Goal: Task Accomplishment & Management: Use online tool/utility

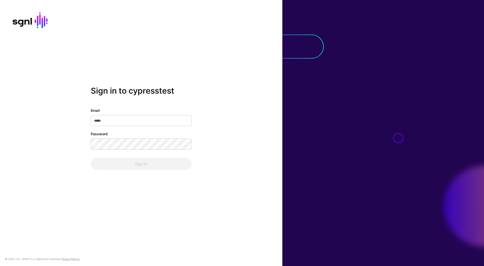
click at [129, 120] on input "Email" at bounding box center [141, 120] width 101 height 11
type input "**********"
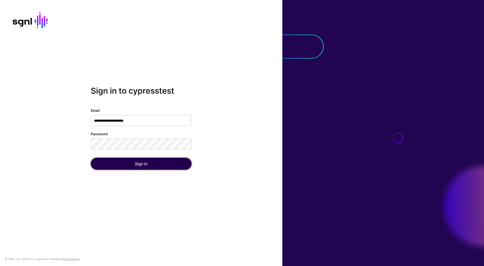
click at [158, 168] on button "Sign In" at bounding box center [141, 164] width 101 height 12
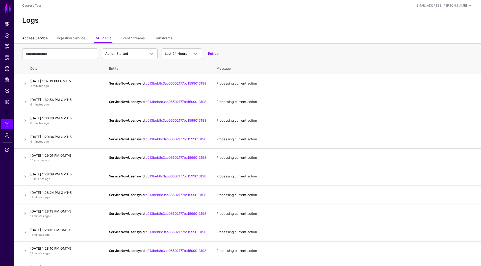
click at [38, 39] on link "Access Service" at bounding box center [34, 39] width 25 height 10
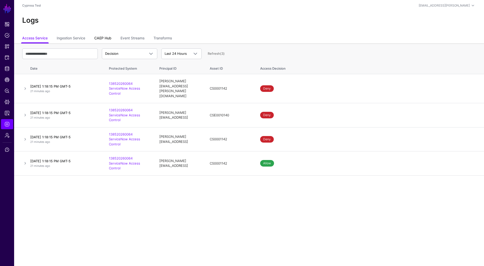
click at [105, 36] on link "CAEP Hub" at bounding box center [102, 39] width 17 height 10
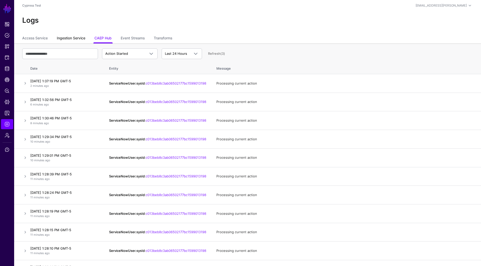
click at [72, 36] on link "Ingestion Service" at bounding box center [71, 39] width 29 height 10
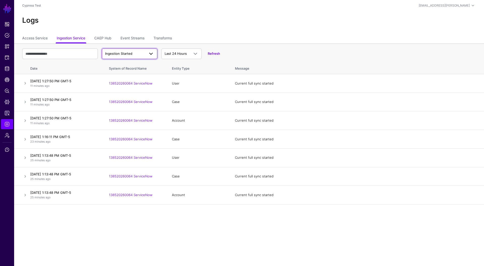
click at [137, 54] on span "Ingestion Started" at bounding box center [125, 53] width 40 height 5
click at [221, 10] on header "Cypress Test saurabh.darekar@sgnl.ai Saurabh Darekar saurabh.darekar@sgnl.ai Cy…" at bounding box center [249, 5] width 470 height 11
click at [109, 41] on link "CAEP Hub" at bounding box center [102, 39] width 17 height 10
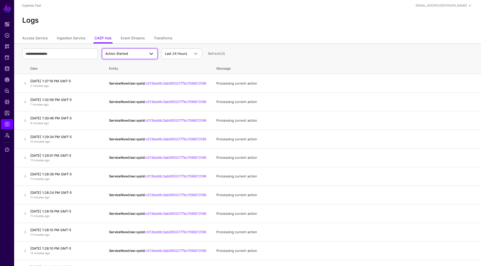
click at [137, 55] on span "Action Started" at bounding box center [125, 53] width 40 height 5
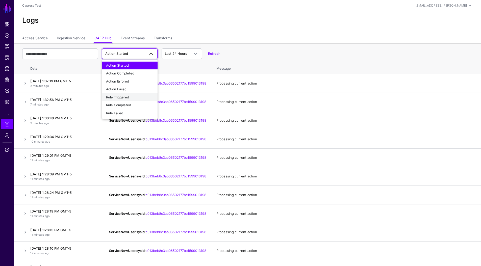
click at [126, 97] on span "Rule Triggered" at bounding box center [117, 97] width 23 height 4
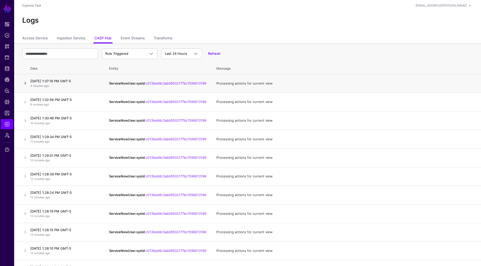
click at [26, 84] on link at bounding box center [25, 83] width 6 height 6
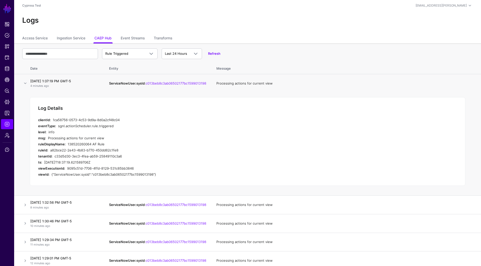
drag, startPoint x: 105, startPoint y: 145, endPoint x: 68, endPoint y: 143, distance: 37.1
click at [68, 143] on div "138520260064 AF Rule" at bounding box center [154, 144] width 172 height 6
click at [139, 52] on span "Rule Triggered" at bounding box center [125, 53] width 40 height 5
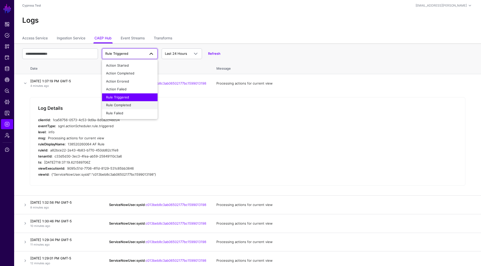
click at [128, 105] on span "Rule Completed" at bounding box center [118, 105] width 25 height 4
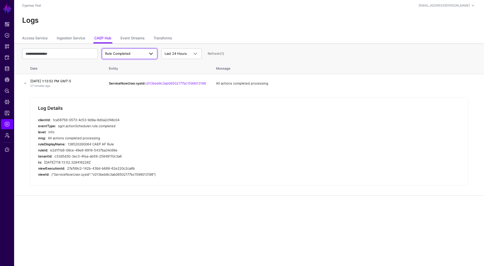
click at [124, 51] on span "Rule Completed" at bounding box center [117, 53] width 25 height 4
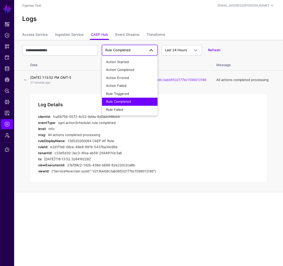
click at [272, 79] on td "All actions completed processing" at bounding box center [247, 80] width 72 height 18
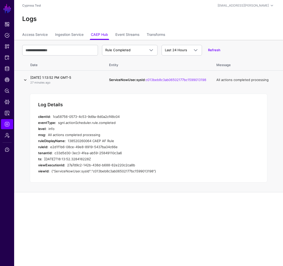
click at [23, 81] on link at bounding box center [25, 80] width 6 height 6
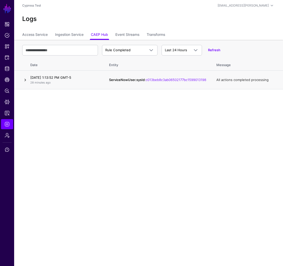
click at [25, 80] on link at bounding box center [25, 80] width 6 height 6
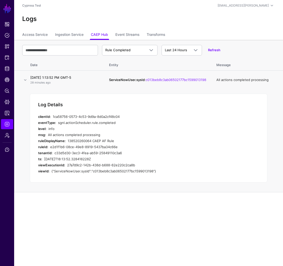
click at [178, 143] on div "138520260064 CAEP AF Rule" at bounding box center [154, 141] width 172 height 6
drag, startPoint x: 101, startPoint y: 142, endPoint x: 93, endPoint y: 142, distance: 7.3
click at [93, 142] on div "138520260064 CAEP AF Rule" at bounding box center [154, 141] width 172 height 6
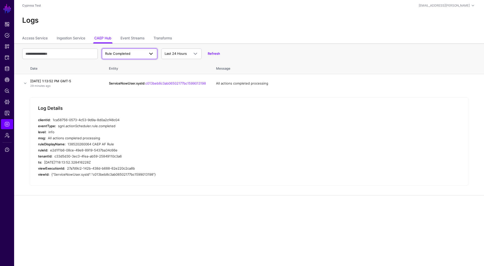
click at [116, 51] on span "Rule Completed" at bounding box center [129, 54] width 49 height 6
click at [124, 97] on span "Rule Triggered" at bounding box center [117, 97] width 23 height 4
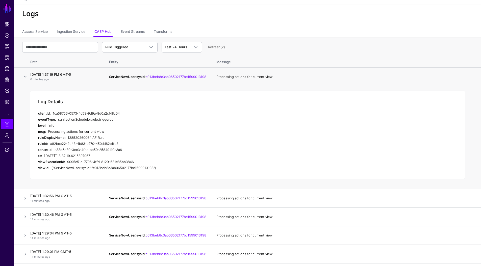
scroll to position [8, 0]
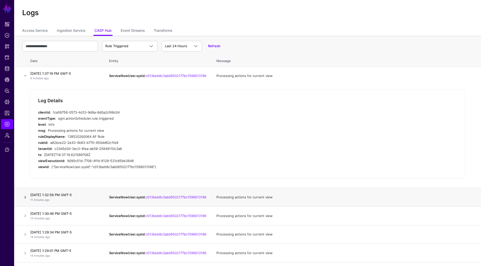
click at [25, 198] on link at bounding box center [25, 197] width 6 height 6
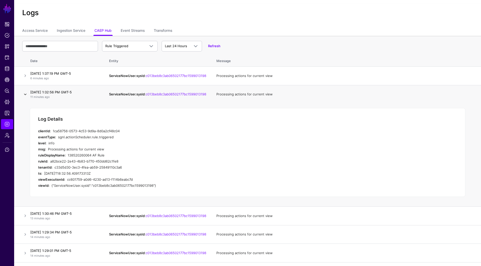
click at [27, 95] on link at bounding box center [25, 94] width 6 height 6
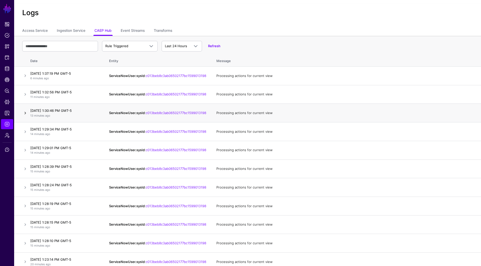
click at [25, 115] on link at bounding box center [25, 113] width 6 height 6
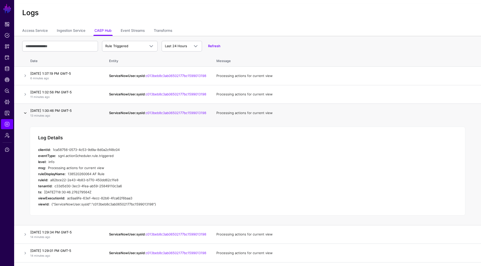
click at [25, 115] on link at bounding box center [25, 113] width 6 height 6
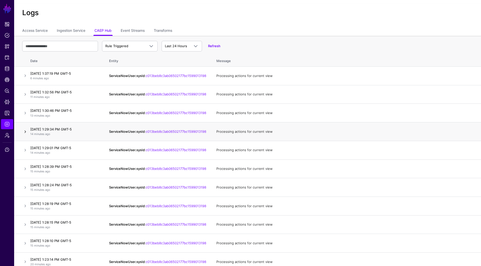
click at [27, 134] on link at bounding box center [25, 132] width 6 height 6
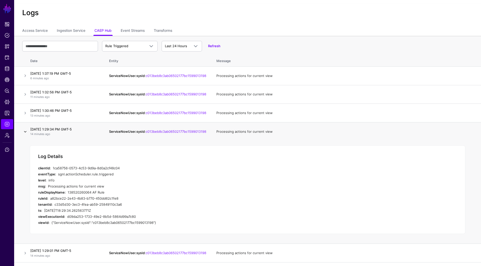
click at [27, 134] on link at bounding box center [25, 132] width 6 height 6
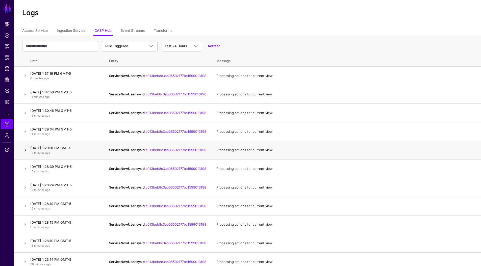
click at [24, 153] on link at bounding box center [25, 150] width 6 height 6
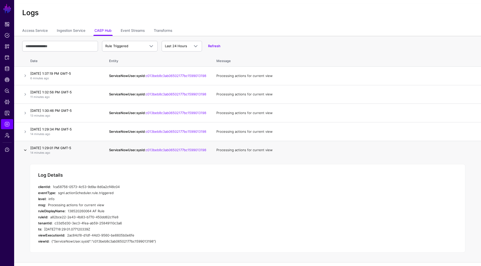
click at [25, 153] on link at bounding box center [25, 150] width 6 height 6
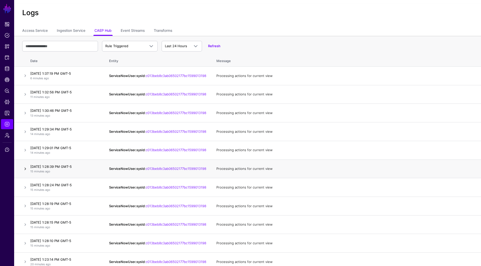
click at [26, 172] on link at bounding box center [25, 169] width 6 height 6
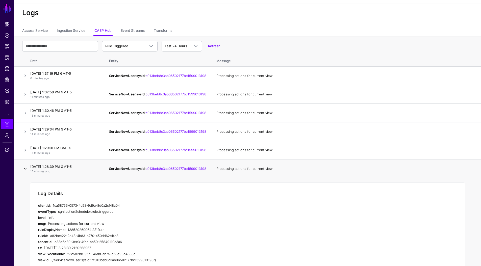
click at [26, 172] on link at bounding box center [25, 169] width 6 height 6
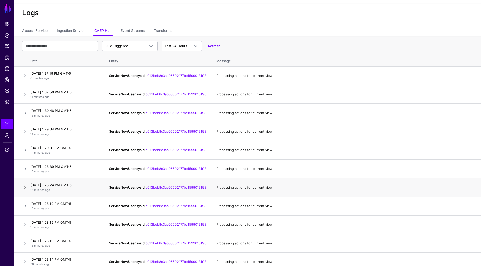
click at [26, 190] on link at bounding box center [25, 187] width 6 height 6
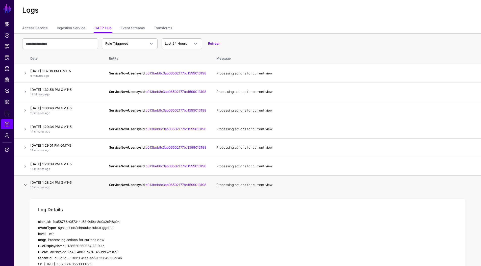
scroll to position [14, 0]
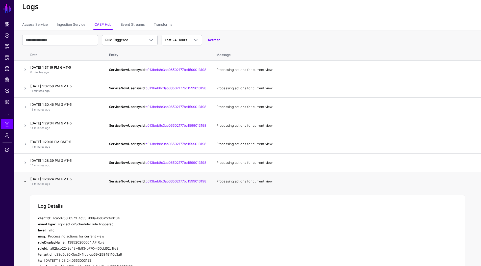
click at [25, 184] on link at bounding box center [25, 181] width 6 height 6
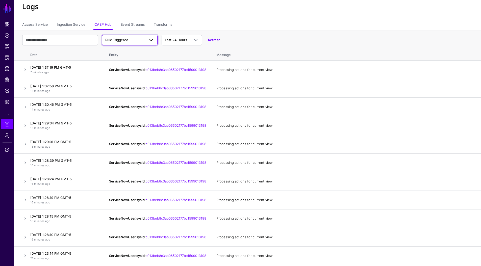
click at [130, 42] on span "Rule Triggered" at bounding box center [125, 40] width 40 height 5
click at [124, 92] on span "Rule Completed" at bounding box center [118, 91] width 25 height 4
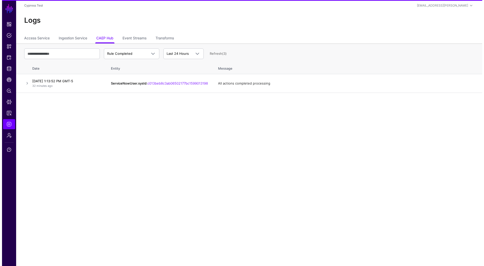
scroll to position [0, 0]
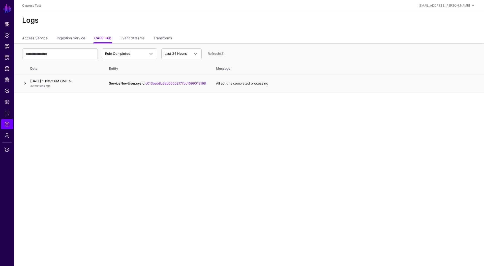
click at [24, 85] on link at bounding box center [25, 83] width 6 height 6
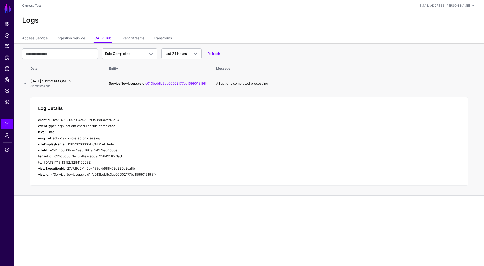
click at [106, 143] on div "138520260064 CAEP AF Rule" at bounding box center [154, 144] width 172 height 6
drag, startPoint x: 116, startPoint y: 144, endPoint x: 67, endPoint y: 143, distance: 49.0
click at [67, 143] on div "ruleDisplayName: 138520260064 CAEP AF Rule" at bounding box center [139, 144] width 202 height 6
click at [5, 67] on span "Identity Data Fabric" at bounding box center [7, 68] width 5 height 5
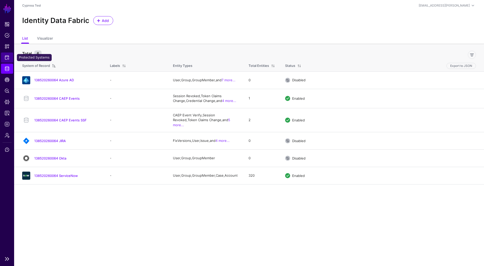
click at [4, 59] on link "Protected Systems" at bounding box center [7, 57] width 12 height 10
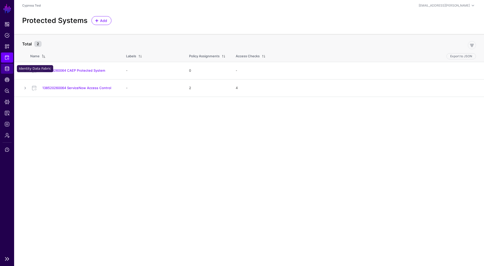
click at [7, 71] on span "Identity Data Fabric" at bounding box center [7, 68] width 5 height 5
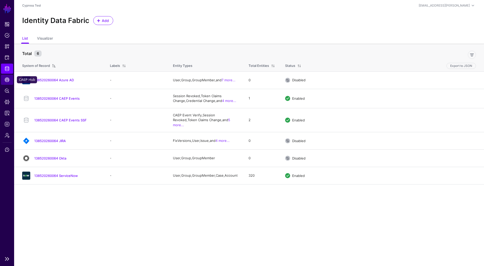
click at [6, 80] on span "CAEP Hub" at bounding box center [7, 79] width 5 height 5
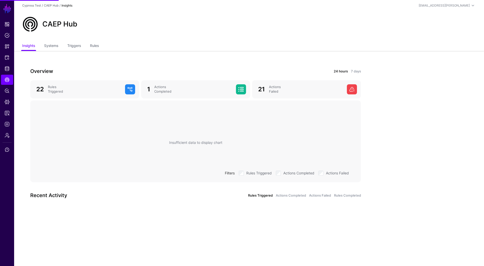
click at [90, 47] on ul "Insights Systems Triggers Rules" at bounding box center [249, 46] width 454 height 10
click at [94, 46] on link "Rules" at bounding box center [94, 46] width 9 height 10
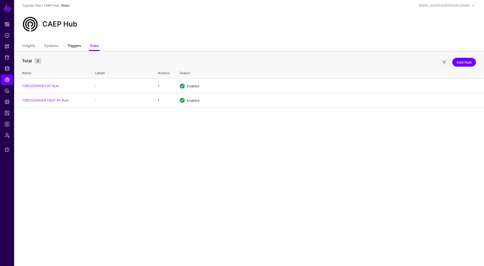
click at [70, 45] on link "Triggers" at bounding box center [74, 46] width 14 height 10
click at [89, 45] on ul "Insights Systems Triggers Rules" at bounding box center [249, 46] width 454 height 10
click at [91, 45] on link "Rules" at bounding box center [94, 46] width 9 height 10
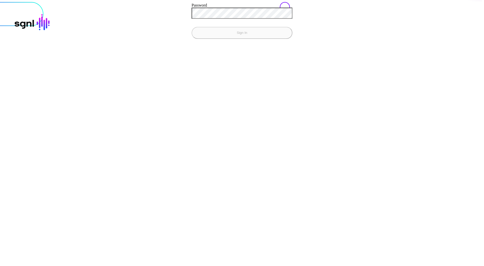
click at [2, 2] on com-1password-button at bounding box center [2, 2] width 0 height 0
type input "**********"
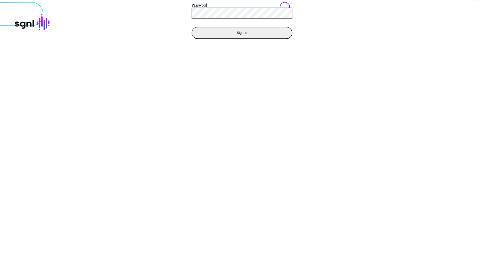
click at [192, 27] on button "Sign In" at bounding box center [242, 33] width 101 height 12
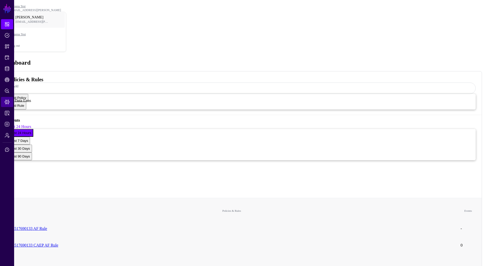
click at [7, 104] on span "Data Lens" at bounding box center [7, 101] width 5 height 5
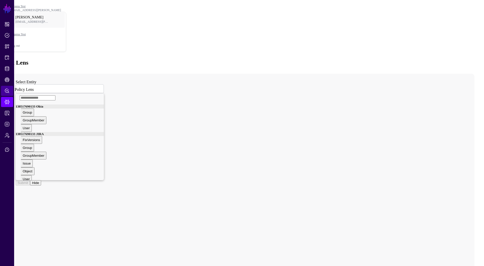
click at [6, 91] on span "Policy Lens" at bounding box center [7, 90] width 5 height 5
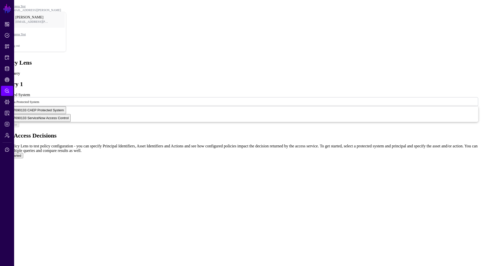
click at [91, 132] on ngb-modal-window "Test Access Decisions Use Policy Lens to test policy configuration - you can sp…" at bounding box center [240, 145] width 477 height 26
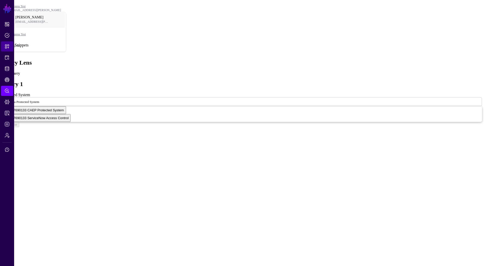
click at [9, 47] on span "Snippets" at bounding box center [7, 46] width 5 height 5
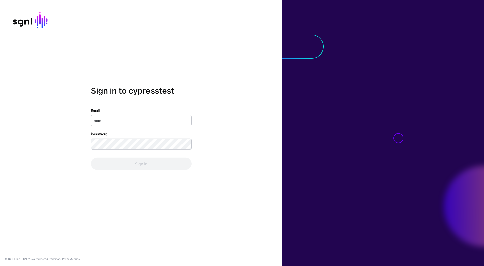
click at [165, 121] on input "Email" at bounding box center [141, 120] width 101 height 11
type input "**********"
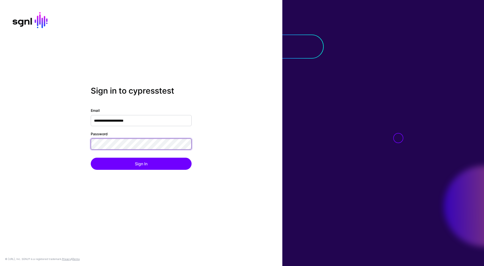
click at [91, 158] on button "Sign In" at bounding box center [141, 164] width 101 height 12
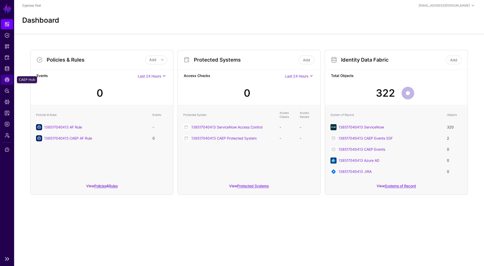
click at [6, 79] on span "CAEP Hub" at bounding box center [7, 79] width 5 height 5
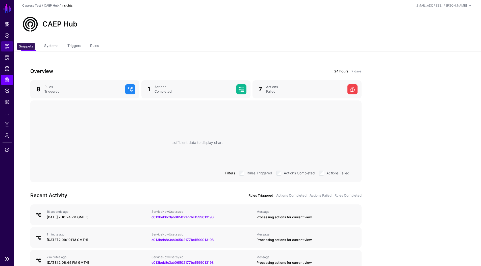
click at [7, 48] on span "Snippets" at bounding box center [7, 46] width 5 height 5
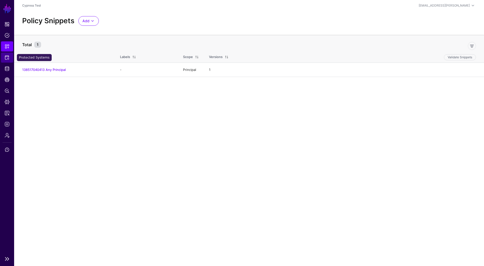
click at [7, 61] on link "Protected Systems" at bounding box center [7, 57] width 12 height 10
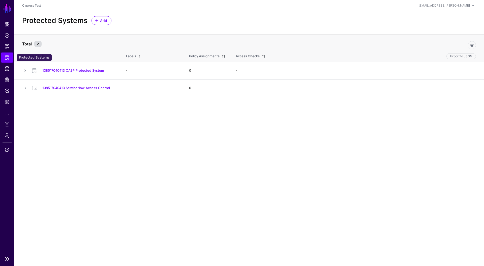
click at [7, 52] on ul "Dashboard Policies Snippets Protected Systems Identity Data Fabric CAEP Hub Pol…" at bounding box center [7, 136] width 14 height 234
click at [9, 47] on span "Snippets" at bounding box center [7, 46] width 5 height 5
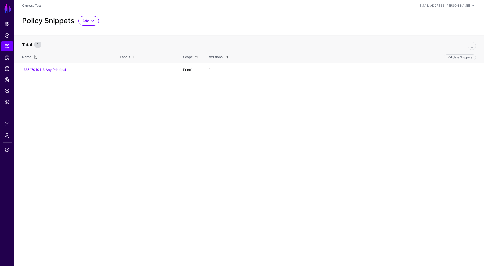
click at [263, 102] on main "SGNL Dashboard Policies Snippets Protected Systems Identity Data Fabric CAEP Hu…" at bounding box center [242, 133] width 484 height 266
click at [91, 19] on span at bounding box center [93, 21] width 6 height 6
click at [95, 40] on span "Start from a Blank Snippet" at bounding box center [103, 40] width 41 height 4
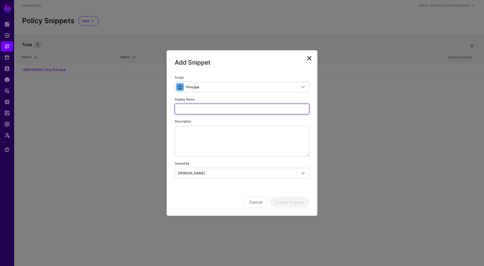
click at [221, 109] on input "Display Name" at bounding box center [242, 109] width 135 height 11
type input "**********"
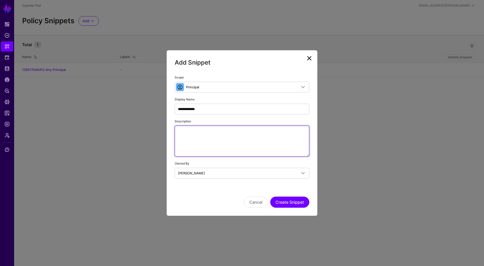
click at [226, 138] on textarea "Description" at bounding box center [242, 141] width 135 height 31
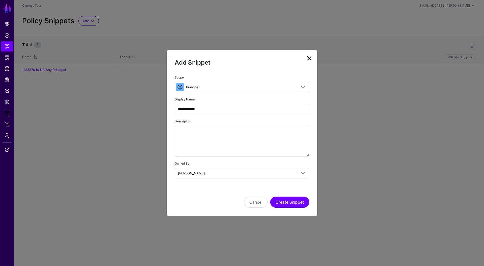
click at [290, 209] on div "**********" at bounding box center [242, 133] width 151 height 166
click at [290, 201] on button "Create Snippet" at bounding box center [289, 202] width 39 height 11
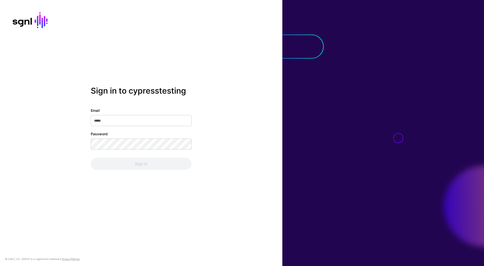
click at [154, 123] on input "Email" at bounding box center [141, 120] width 101 height 11
type input "**********"
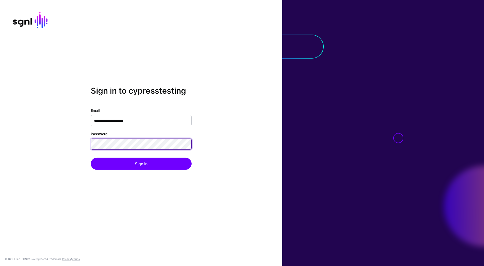
click at [91, 158] on button "Sign In" at bounding box center [141, 164] width 101 height 12
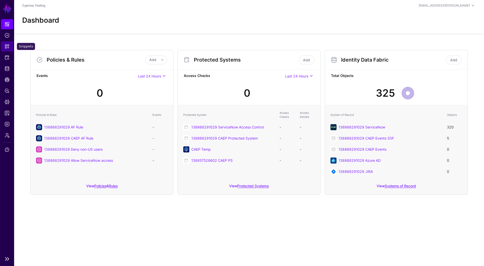
click at [5, 46] on span "Snippets" at bounding box center [7, 46] width 5 height 5
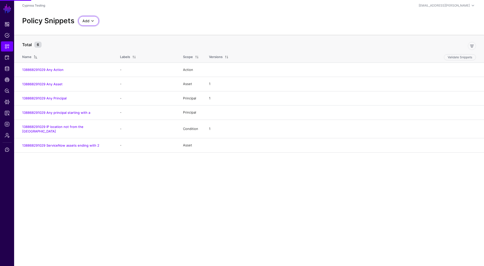
click at [85, 23] on span "Add" at bounding box center [86, 21] width 7 height 6
click at [94, 40] on span "Start from a Blank Snippet" at bounding box center [103, 40] width 41 height 4
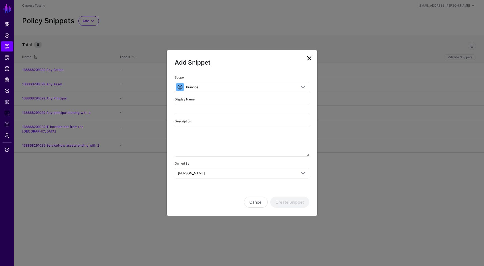
click at [221, 117] on div "Scope Principal Principal A set of users that are in scope of a policy Action T…" at bounding box center [242, 126] width 135 height 104
click at [218, 105] on input "Display Name" at bounding box center [242, 109] width 135 height 11
type input "**********"
click at [306, 199] on button "Create Snippet" at bounding box center [289, 202] width 39 height 11
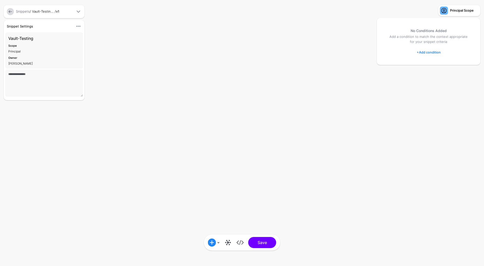
click at [47, 75] on textarea at bounding box center [44, 83] width 78 height 27
click at [230, 241] on link at bounding box center [228, 242] width 8 height 8
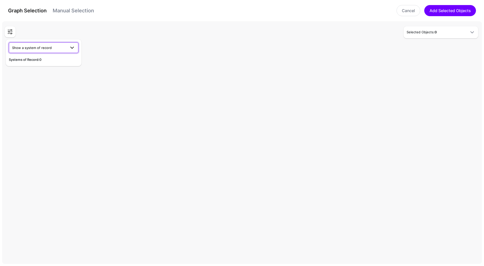
click at [72, 51] on link "Show a system of record" at bounding box center [44, 47] width 70 height 11
click at [53, 101] on div "138868291029 ServiceNow" at bounding box center [44, 99] width 62 height 5
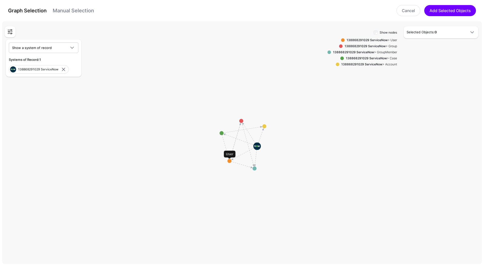
click at [230, 161] on circle at bounding box center [230, 161] width 4 height 4
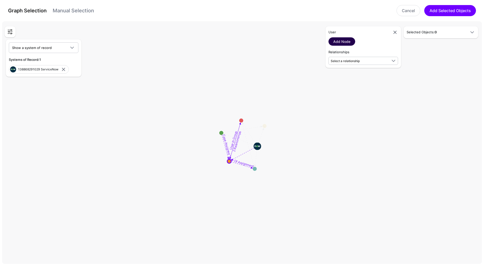
click at [347, 43] on link "Add Node" at bounding box center [342, 41] width 27 height 8
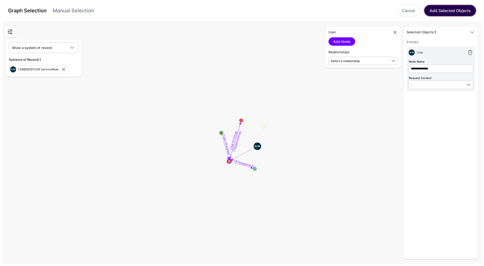
click at [457, 12] on button "Add Selected Objects" at bounding box center [451, 10] width 52 height 11
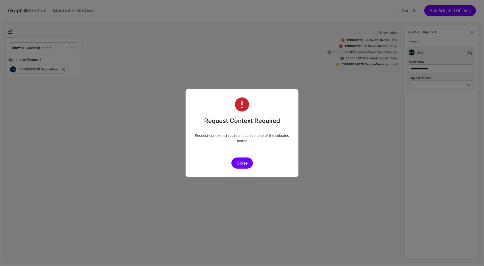
click at [244, 162] on button "Close" at bounding box center [242, 162] width 21 height 11
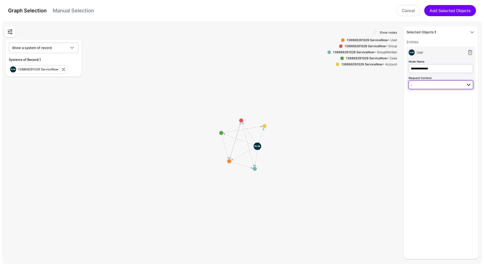
click at [433, 84] on span "-" at bounding box center [437, 85] width 52 height 6
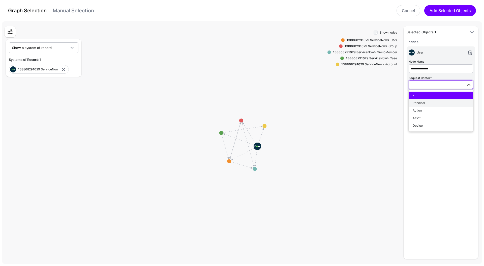
click at [423, 105] on div "Principal" at bounding box center [441, 103] width 57 height 5
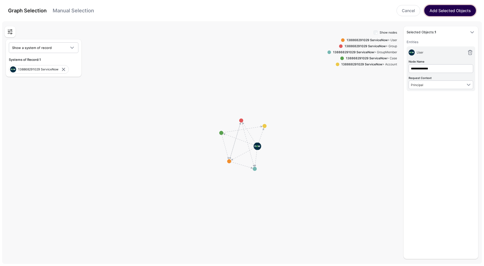
click at [450, 13] on button "Add Selected Objects" at bounding box center [451, 10] width 52 height 11
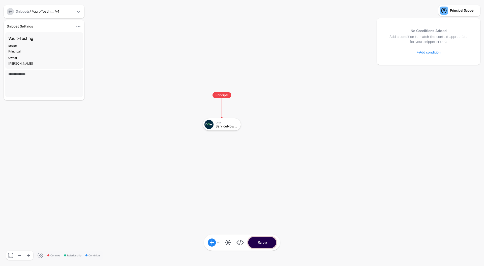
click at [262, 246] on button "Save" at bounding box center [263, 242] width 28 height 11
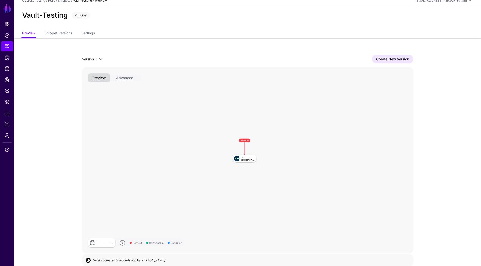
scroll to position [9, 0]
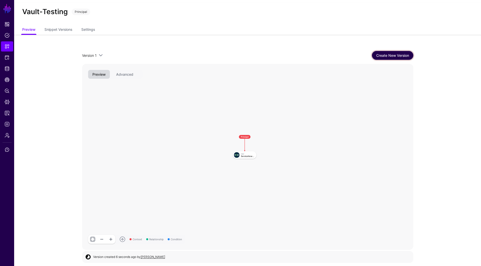
click at [402, 58] on link "Create New Version" at bounding box center [392, 55] width 41 height 9
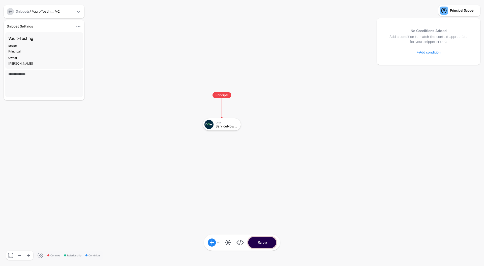
click at [270, 244] on button "Save" at bounding box center [263, 242] width 28 height 11
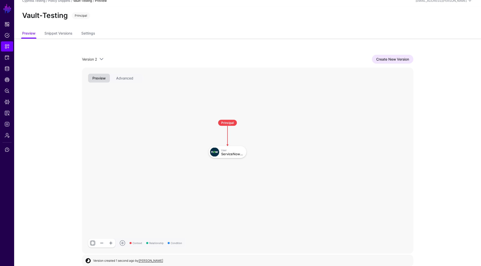
scroll to position [9, 0]
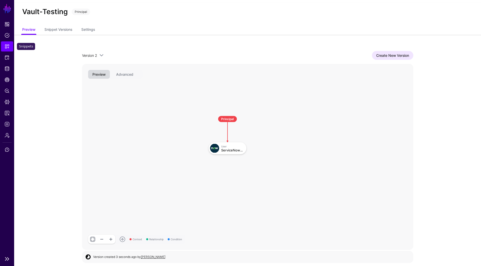
click at [11, 45] on link "Snippets" at bounding box center [7, 46] width 12 height 10
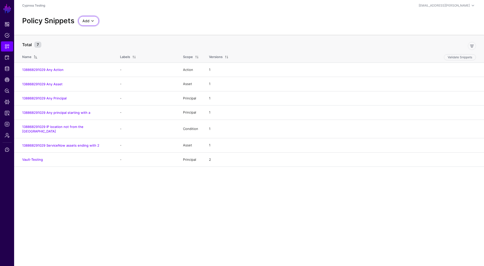
click at [90, 23] on span at bounding box center [93, 21] width 6 height 6
click at [99, 40] on span "Start from a Blank Snippet" at bounding box center [103, 40] width 41 height 4
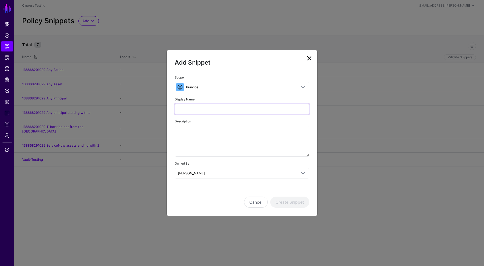
click at [203, 107] on input "Display Name" at bounding box center [242, 109] width 135 height 11
type input "**********"
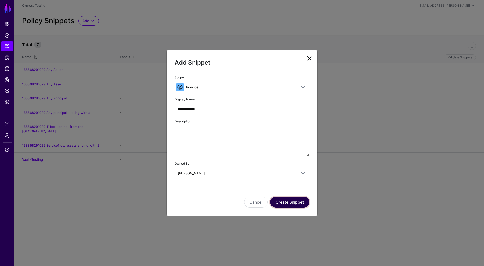
click at [283, 197] on button "Create Snippet" at bounding box center [289, 202] width 39 height 11
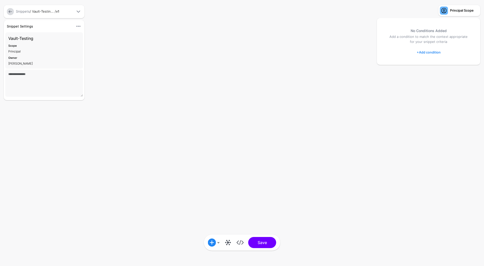
click at [8, 6] on div "Snippets / Vault-Testin... / v1" at bounding box center [44, 11] width 81 height 13
click at [11, 12] on link at bounding box center [10, 11] width 7 height 7
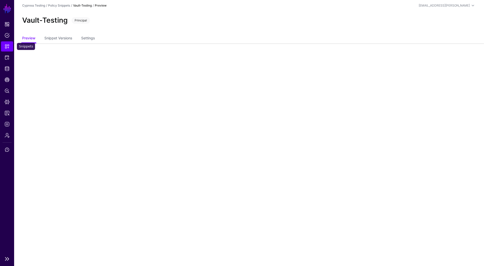
click at [11, 45] on link "Snippets" at bounding box center [7, 46] width 12 height 10
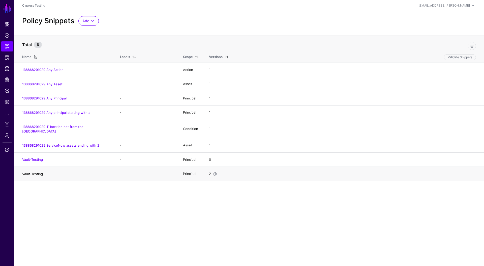
click at [37, 172] on link "Vault-Testing" at bounding box center [32, 174] width 21 height 4
